Goal: Transaction & Acquisition: Purchase product/service

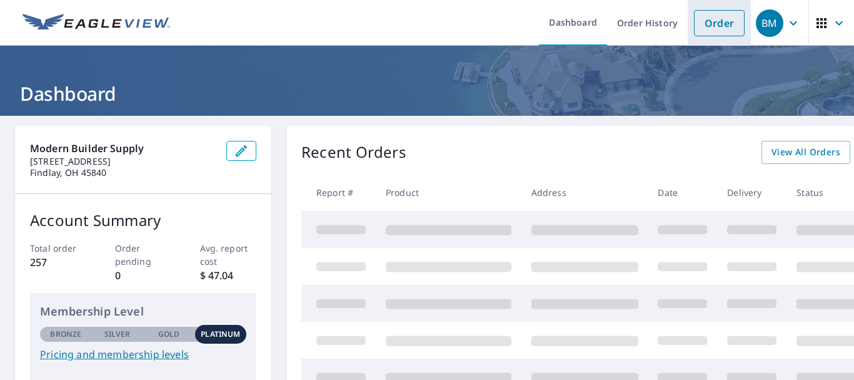
click at [708, 21] on link "Order" at bounding box center [719, 23] width 51 height 26
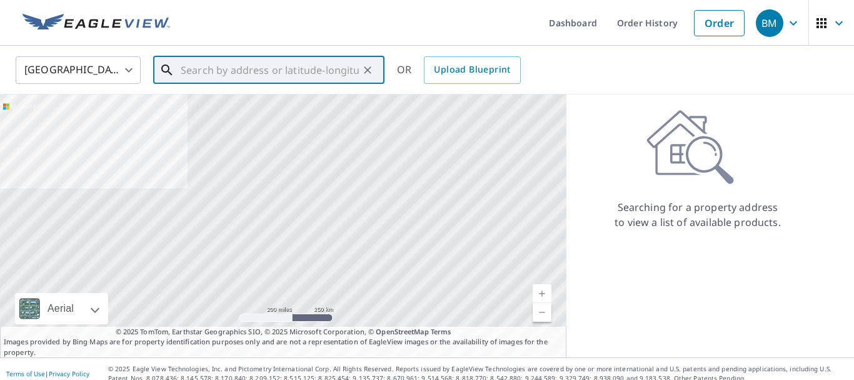
click at [290, 76] on input "text" at bounding box center [270, 70] width 178 height 35
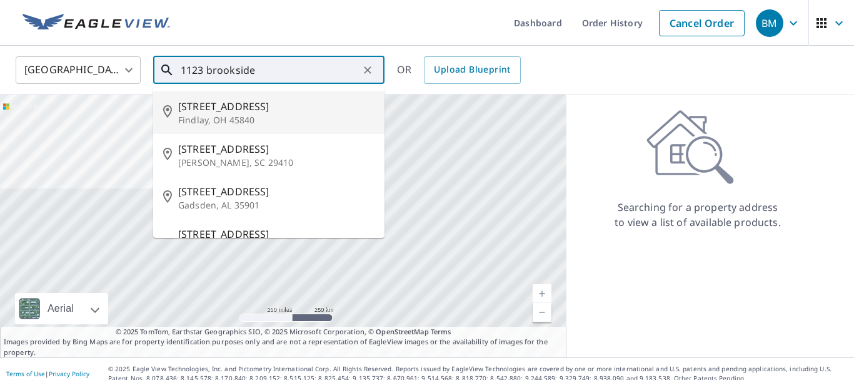
click at [233, 106] on span "[STREET_ADDRESS]" at bounding box center [276, 106] width 196 height 15
type input "[STREET_ADDRESS][PERSON_NAME]"
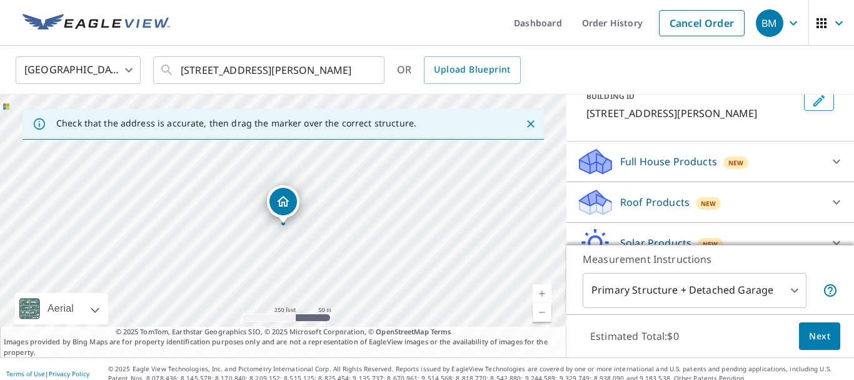
scroll to position [142, 0]
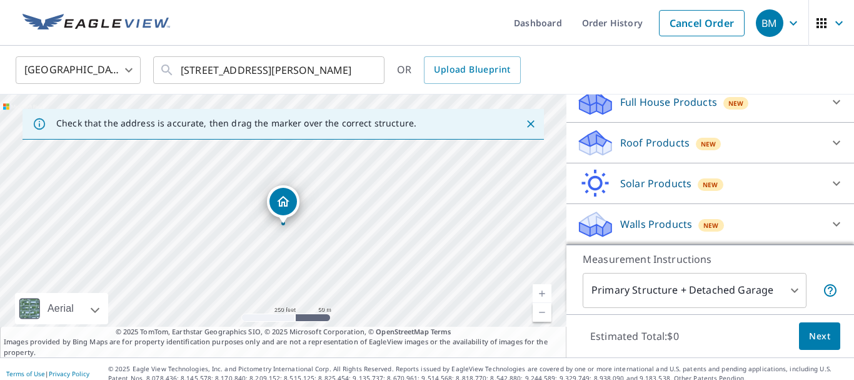
click at [647, 139] on p "Roof Products" at bounding box center [654, 142] width 69 height 15
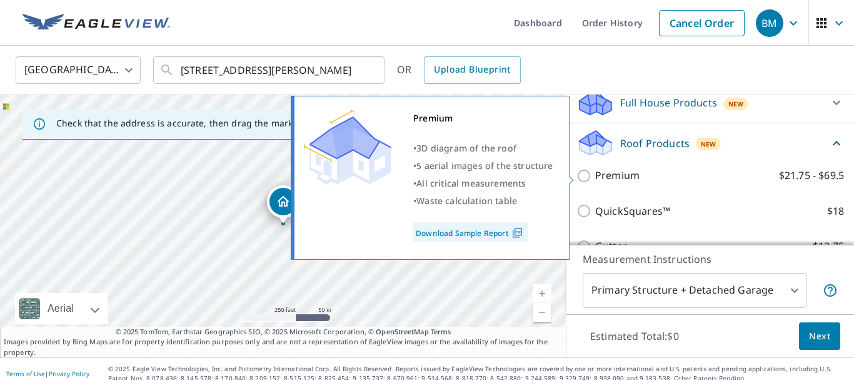
click at [621, 176] on p "Premium" at bounding box center [617, 176] width 44 height 16
click at [595, 176] on input "Premium $21.75 - $69.5" at bounding box center [585, 175] width 19 height 15
checkbox input "true"
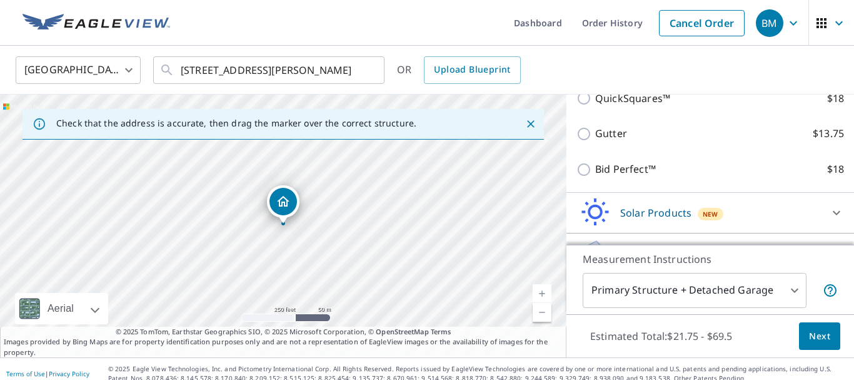
scroll to position [306, 0]
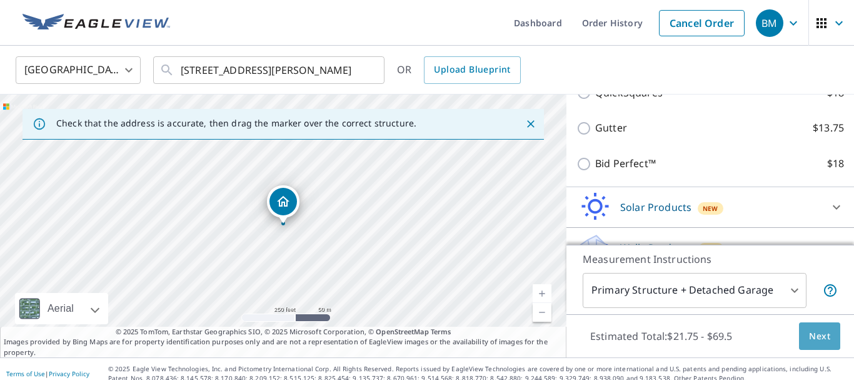
click at [823, 339] on span "Next" at bounding box center [819, 336] width 21 height 16
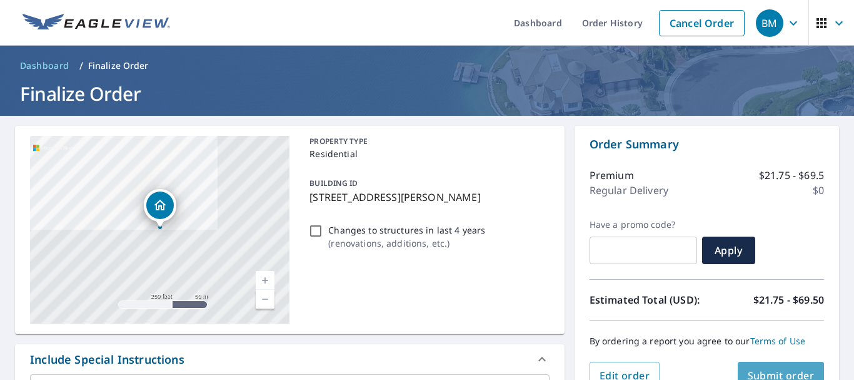
click at [778, 367] on button "Submit order" at bounding box center [781, 375] width 87 height 28
checkbox input "true"
